Goal: Information Seeking & Learning: Learn about a topic

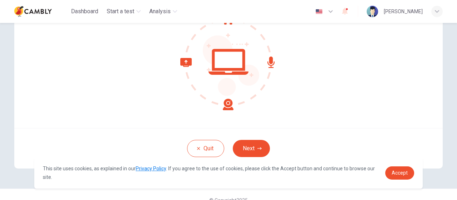
scroll to position [98, 0]
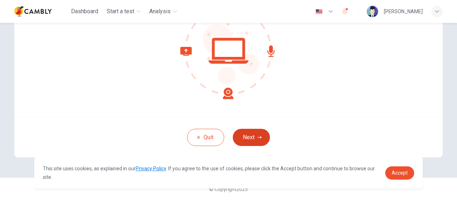
click at [260, 139] on button "Next" at bounding box center [251, 137] width 37 height 17
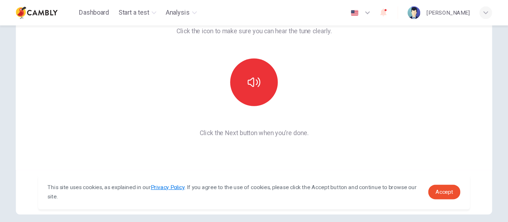
scroll to position [26, 0]
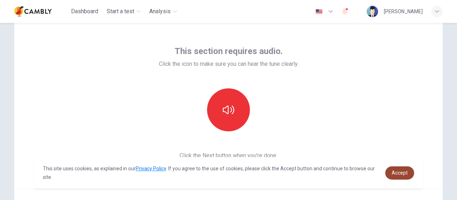
click at [400, 173] on span "Accept" at bounding box center [400, 173] width 16 height 6
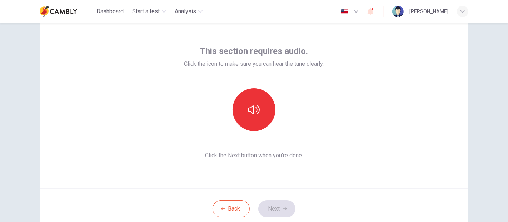
drag, startPoint x: 454, startPoint y: 0, endPoint x: 4, endPoint y: 94, distance: 460.1
click at [4, 94] on div "This section requires audio. Click the icon to make sure you can hear the tune …" at bounding box center [254, 122] width 508 height 199
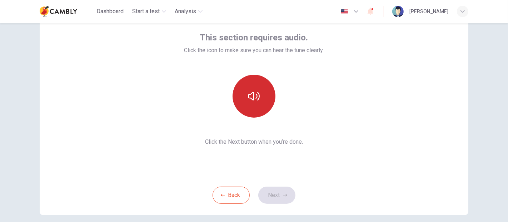
click at [246, 91] on button "button" at bounding box center [254, 96] width 43 height 43
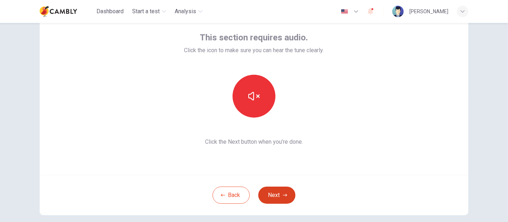
click at [281, 194] on button "Next" at bounding box center [276, 195] width 37 height 17
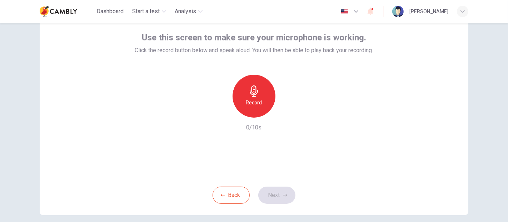
click at [251, 93] on icon "button" at bounding box center [254, 90] width 8 height 11
click at [274, 194] on button "Next" at bounding box center [276, 195] width 37 height 17
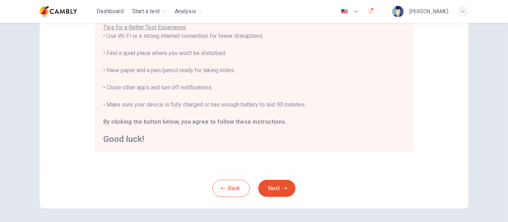
scroll to position [159, 0]
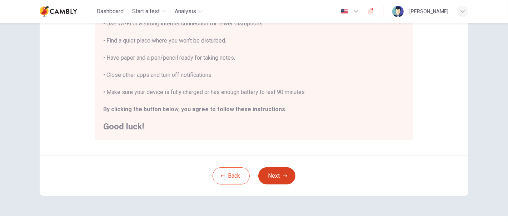
click at [278, 171] on button "Next" at bounding box center [276, 175] width 37 height 17
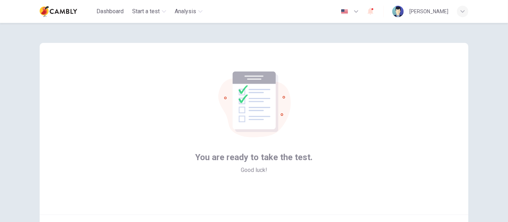
scroll to position [40, 0]
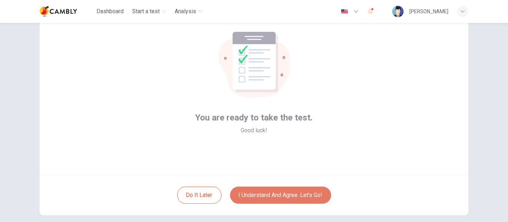
click at [267, 194] on button "I understand and agree. Let’s go!" at bounding box center [280, 195] width 101 height 17
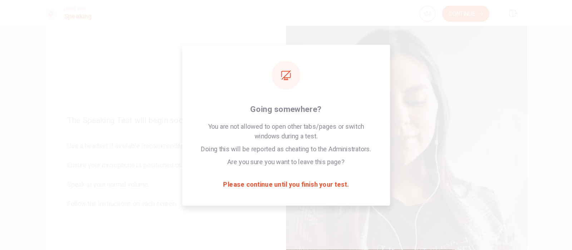
scroll to position [44, 0]
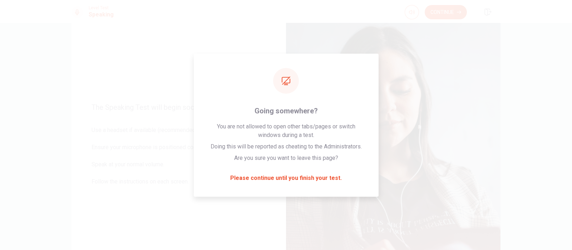
drag, startPoint x: 469, startPoint y: 0, endPoint x: 235, endPoint y: 15, distance: 234.2
click at [235, 15] on div "Level Test Speaking Continue" at bounding box center [286, 12] width 452 height 16
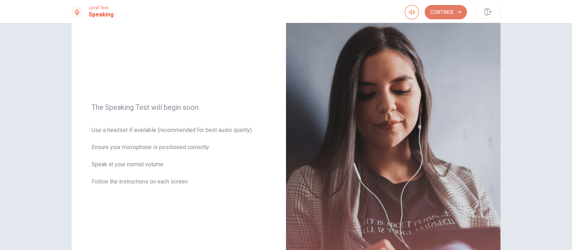
click at [455, 10] on button "Continue" at bounding box center [446, 12] width 42 height 14
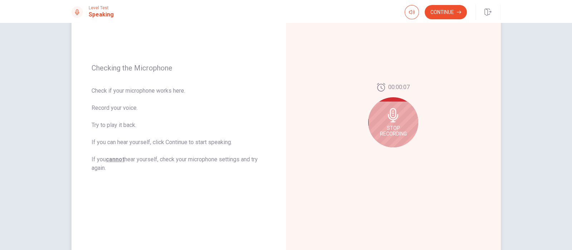
scroll to position [89, 0]
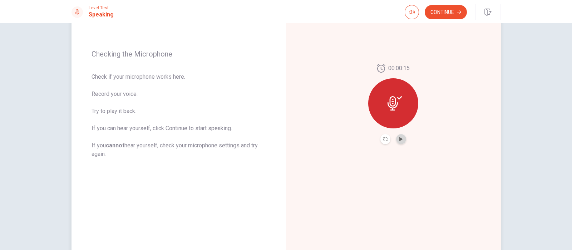
click at [399, 141] on button "Play Audio" at bounding box center [401, 139] width 10 height 10
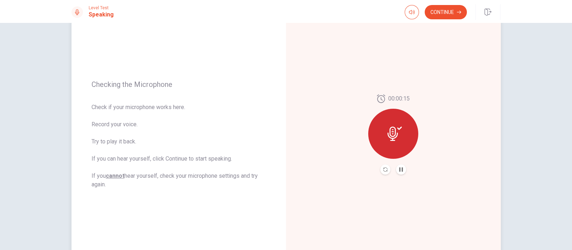
scroll to position [44, 0]
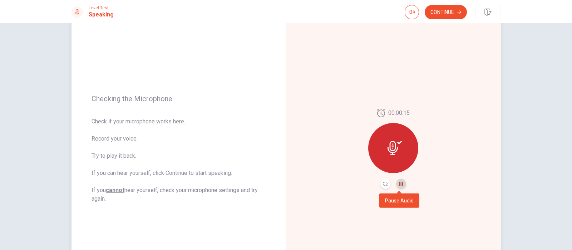
click at [399, 185] on icon "Pause Audio" at bounding box center [401, 184] width 4 height 4
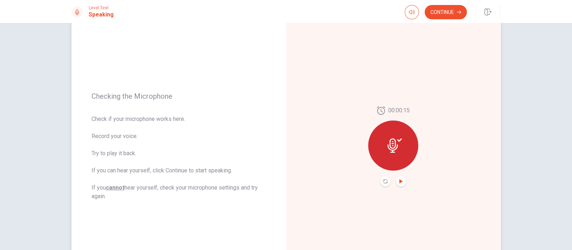
scroll to position [46, 0]
click at [443, 6] on button "Continue" at bounding box center [446, 12] width 42 height 14
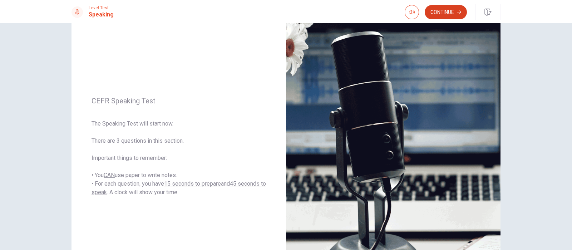
click at [448, 11] on button "Continue" at bounding box center [446, 12] width 42 height 14
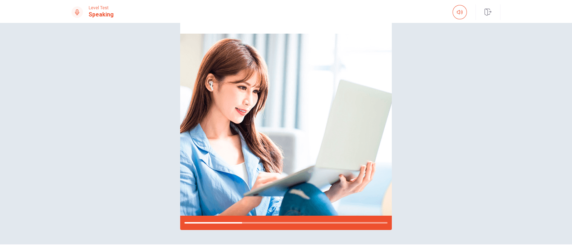
click at [457, 61] on div "Please Listen Carefully" at bounding box center [286, 110] width 452 height 239
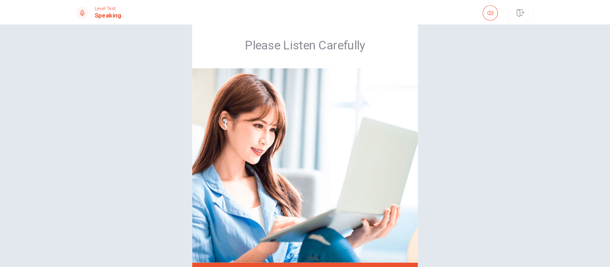
scroll to position [2, 0]
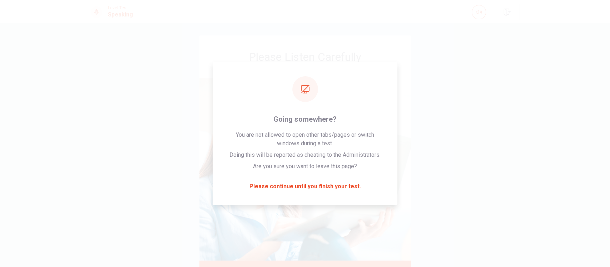
drag, startPoint x: 549, startPoint y: 1, endPoint x: 167, endPoint y: 115, distance: 397.8
click at [167, 115] on div "Please Listen Carefully" at bounding box center [305, 154] width 452 height 239
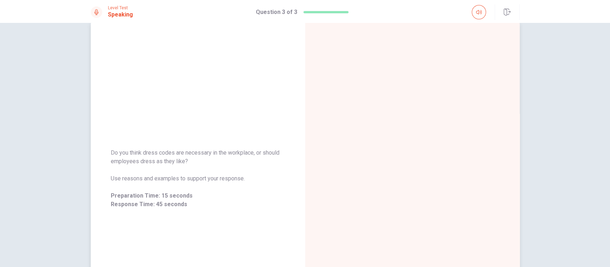
scroll to position [0, 0]
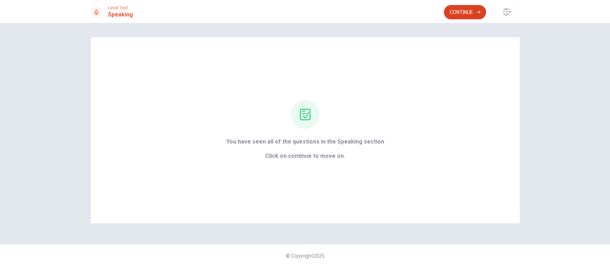
click at [457, 15] on button "Continue" at bounding box center [465, 12] width 42 height 14
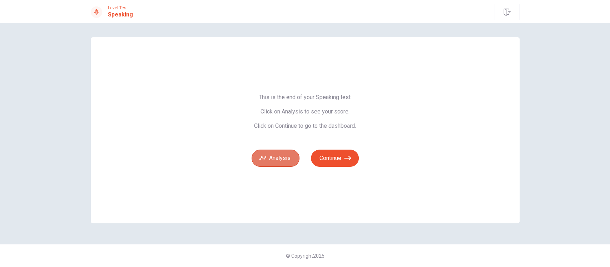
click at [278, 158] on button "Analysis" at bounding box center [276, 157] width 48 height 17
